Goal: Transaction & Acquisition: Obtain resource

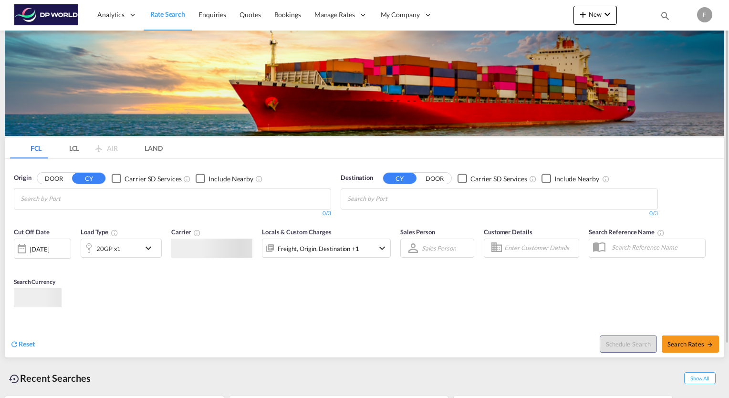
click at [160, 200] on md-chips at bounding box center [172, 199] width 316 height 20
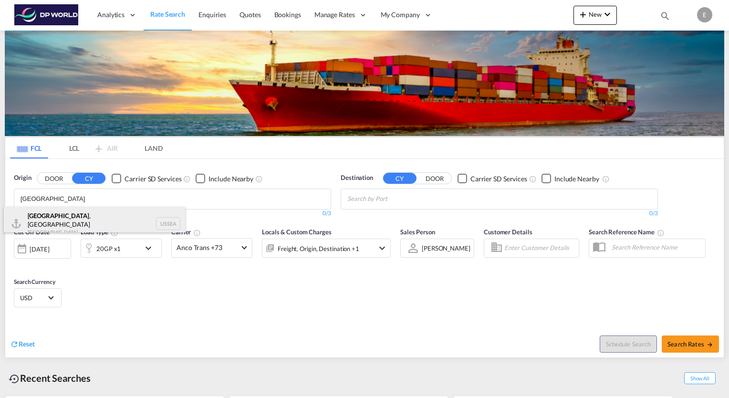
type input "[GEOGRAPHIC_DATA]"
click at [44, 219] on div "[GEOGRAPHIC_DATA] , [GEOGRAPHIC_DATA] [GEOGRAPHIC_DATA] USSEA" at bounding box center [94, 224] width 181 height 34
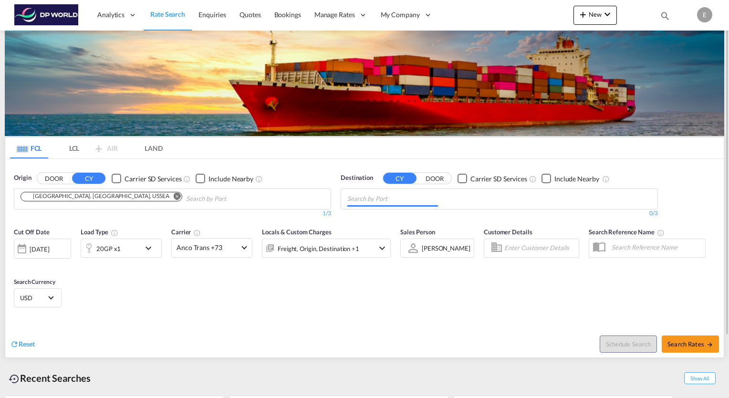
click at [391, 205] on md-autocomplete-wrap "Chips container with autocompletion. Enter the text area, type text to search, …" at bounding box center [393, 198] width 91 height 15
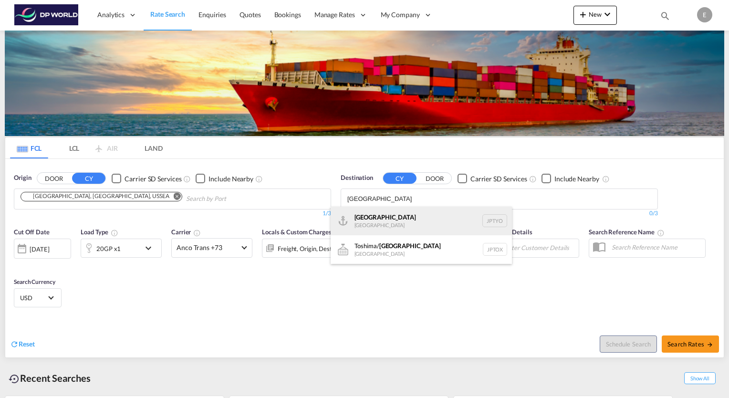
type input "[GEOGRAPHIC_DATA]"
click at [378, 213] on div "Tokyo [GEOGRAPHIC_DATA] JPTYO" at bounding box center [421, 221] width 181 height 29
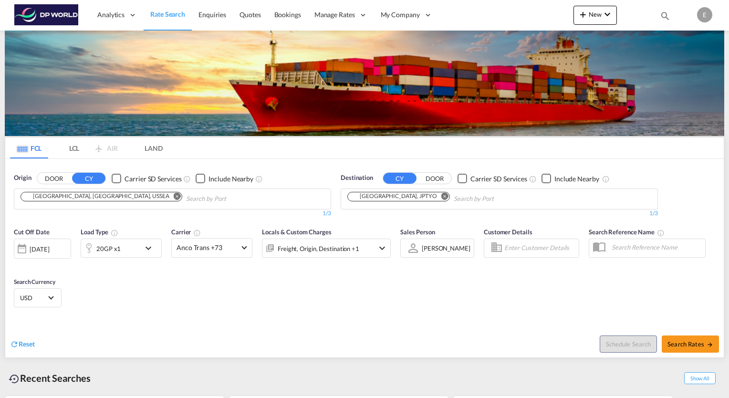
click at [151, 247] on md-icon "icon-chevron-down" at bounding box center [151, 248] width 16 height 11
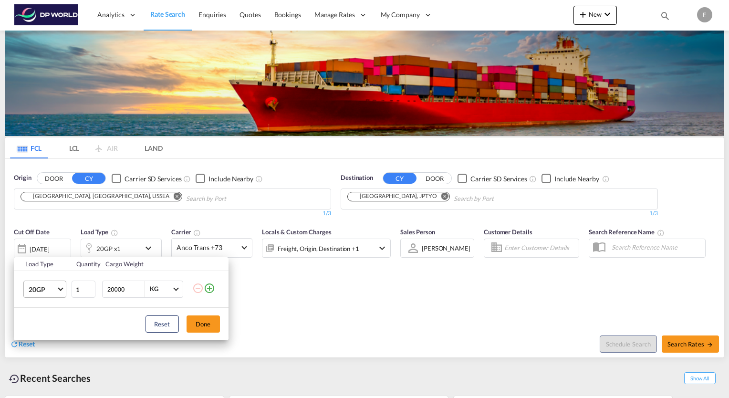
click at [61, 291] on md-select-value "20GP" at bounding box center [47, 289] width 38 height 16
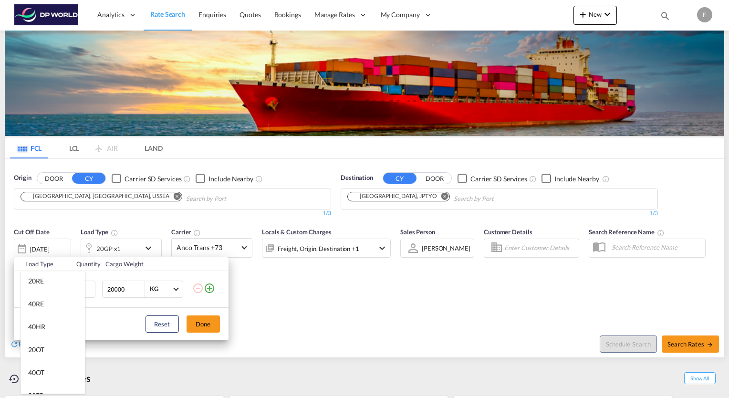
scroll to position [95, 0]
click at [48, 323] on md-option "40HR" at bounding box center [53, 325] width 65 height 23
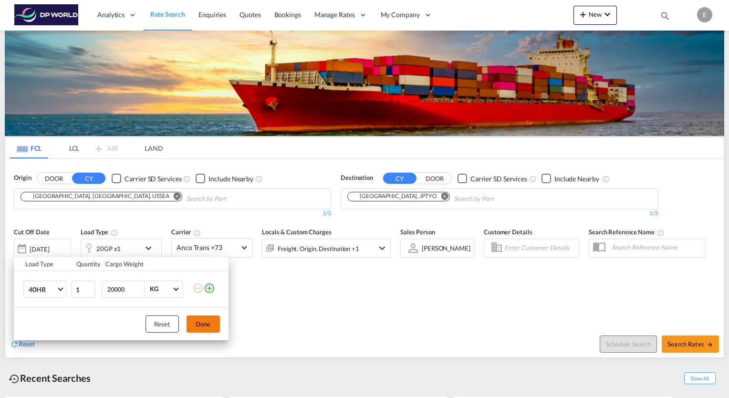
click at [204, 326] on button "Done" at bounding box center [203, 324] width 33 height 17
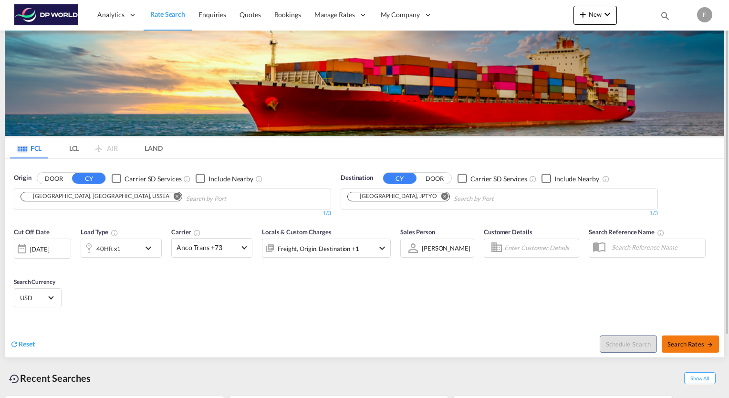
click at [693, 347] on span "Search Rates" at bounding box center [691, 344] width 46 height 8
type input "USSEA to JPTYO / [DATE]"
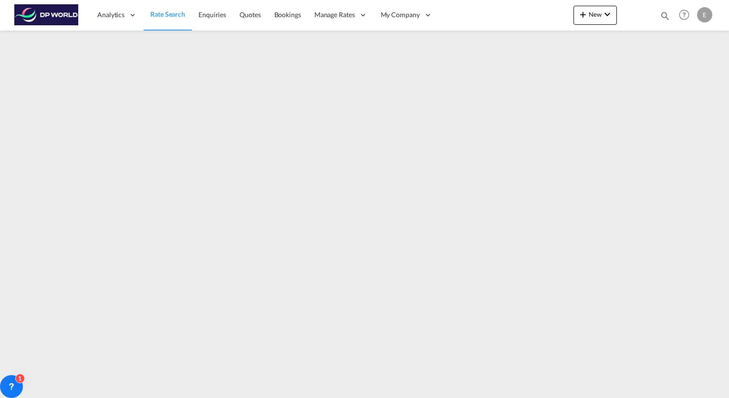
click at [473, 11] on div "Analytics Reports Dashboard Rate Search Enquiries Quotes Bookings" at bounding box center [364, 15] width 701 height 30
click at [208, 22] on link "Enquiries" at bounding box center [212, 15] width 41 height 31
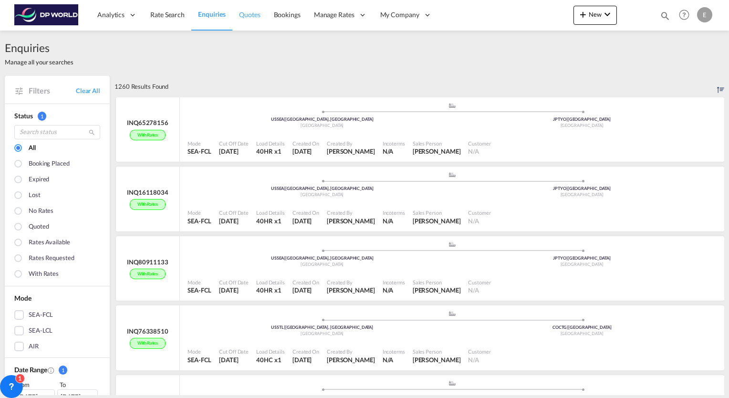
click at [254, 19] on span "Quotes" at bounding box center [249, 15] width 21 height 10
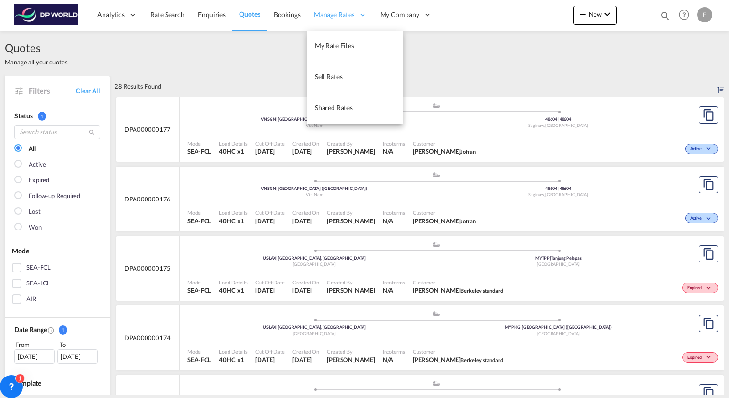
click at [344, 11] on span "Manage Rates" at bounding box center [334, 15] width 41 height 10
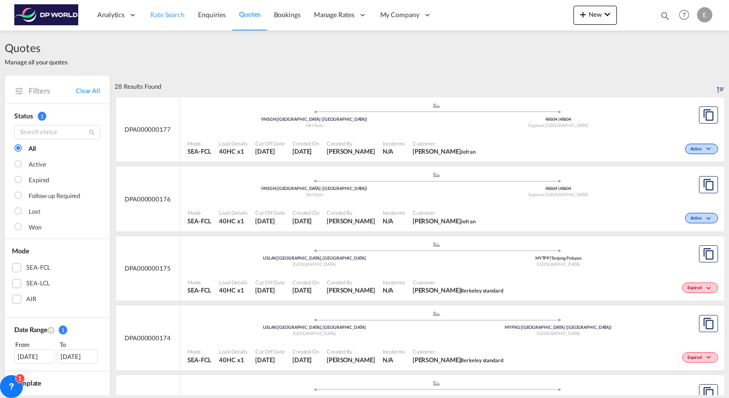
click at [179, 18] on span "Rate Search" at bounding box center [167, 15] width 34 height 8
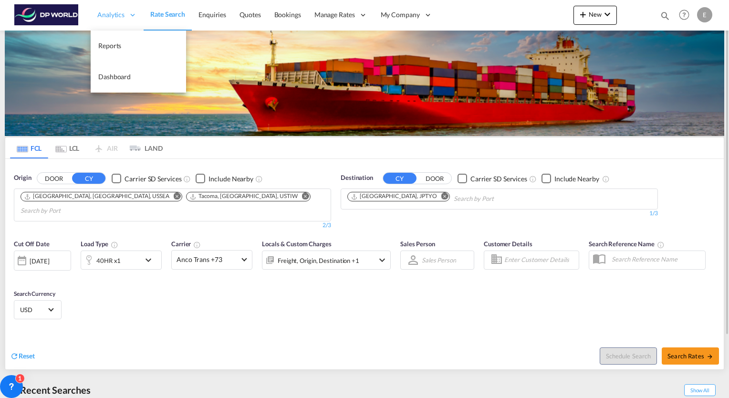
click at [120, 13] on span "Analytics" at bounding box center [110, 15] width 27 height 10
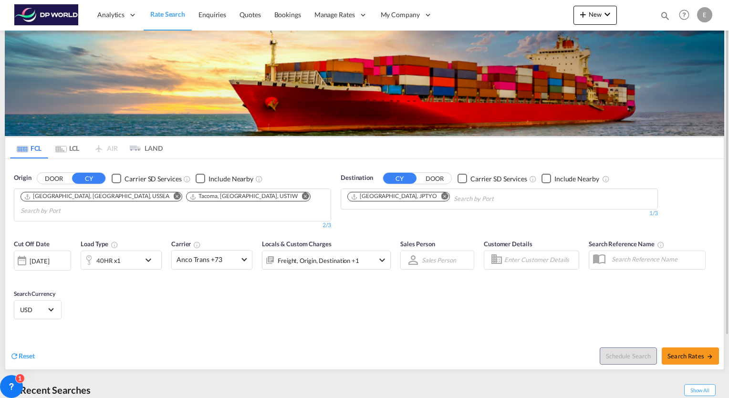
click at [166, 16] on span "Rate Search" at bounding box center [167, 14] width 35 height 8
click at [680, 352] on span "Search Rates" at bounding box center [691, 356] width 46 height 8
type input "USSEA,USTIW to JPTYO / [DATE]"
